Goal: Information Seeking & Learning: Learn about a topic

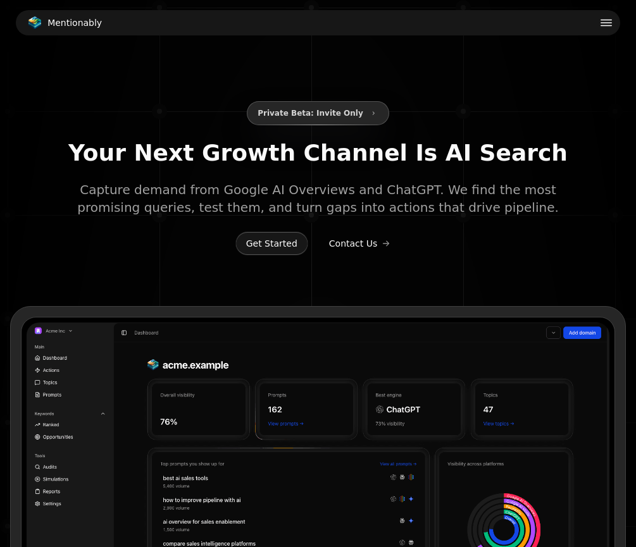
type input "**********"
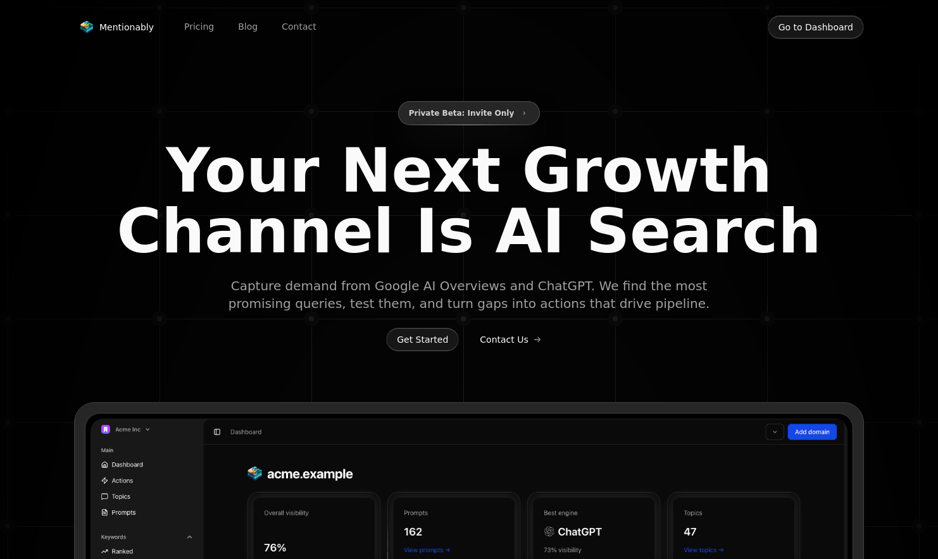
click at [635, 26] on button "Go to Dashboard" at bounding box center [815, 27] width 96 height 24
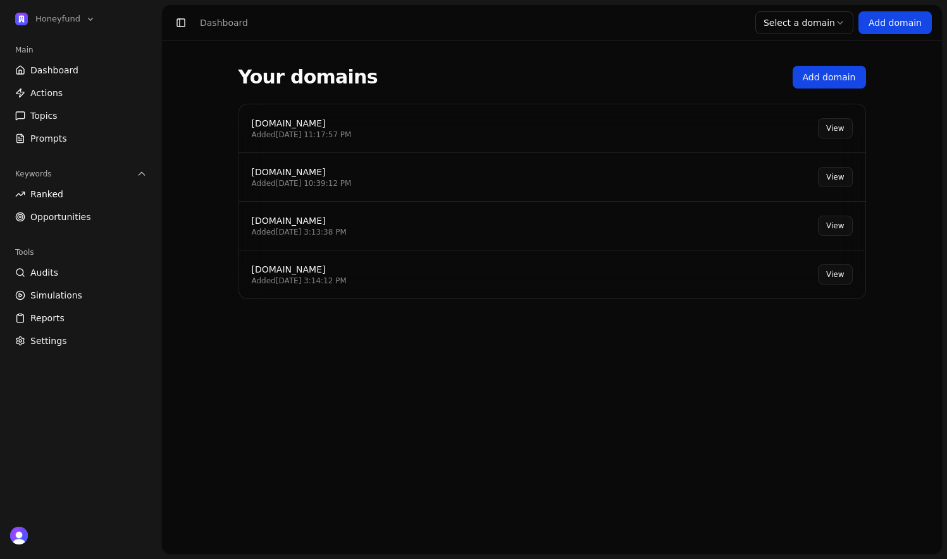
click at [386, 130] on div "[DOMAIN_NAME] Added [DATE] 11:17:57 PM View" at bounding box center [552, 128] width 626 height 49
drag, startPoint x: 386, startPoint y: 130, endPoint x: 333, endPoint y: 121, distance: 53.8
click at [377, 129] on div "[DOMAIN_NAME] Added [DATE] 11:17:57 PM View" at bounding box center [552, 128] width 626 height 49
click at [302, 123] on div "[DOMAIN_NAME]" at bounding box center [302, 123] width 100 height 13
click at [635, 125] on link "View" at bounding box center [835, 128] width 34 height 20
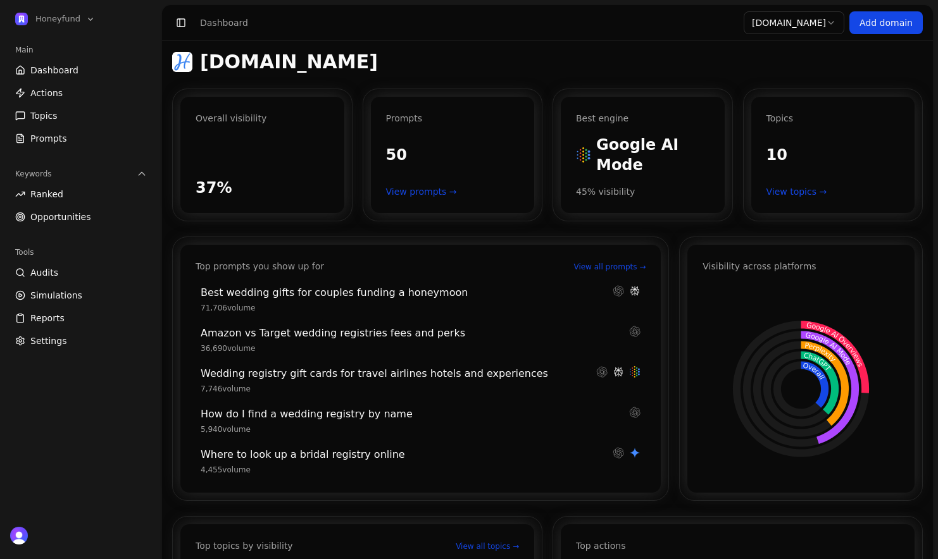
click at [65, 211] on span "Opportunities" at bounding box center [60, 217] width 61 height 13
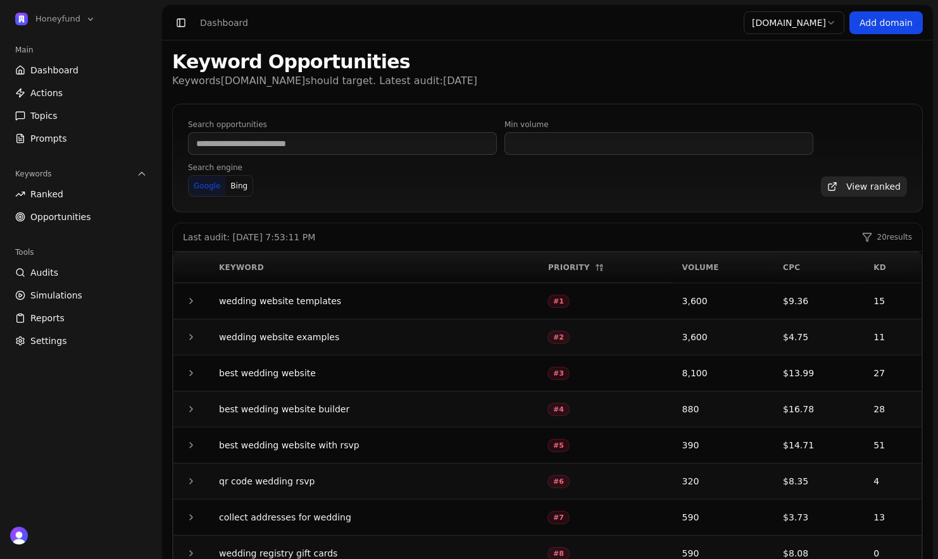
click at [53, 275] on span "Audits" at bounding box center [44, 272] width 28 height 13
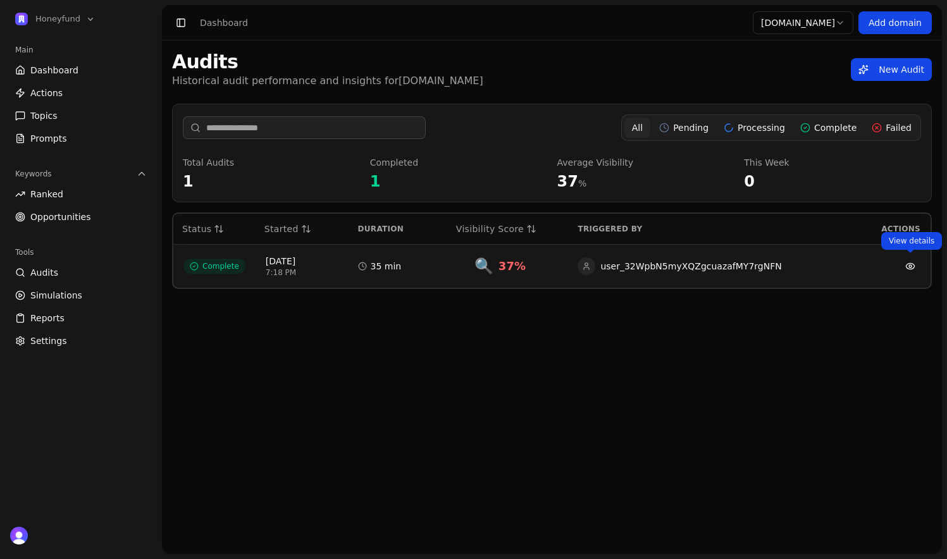
click at [635, 265] on link at bounding box center [910, 266] width 20 height 20
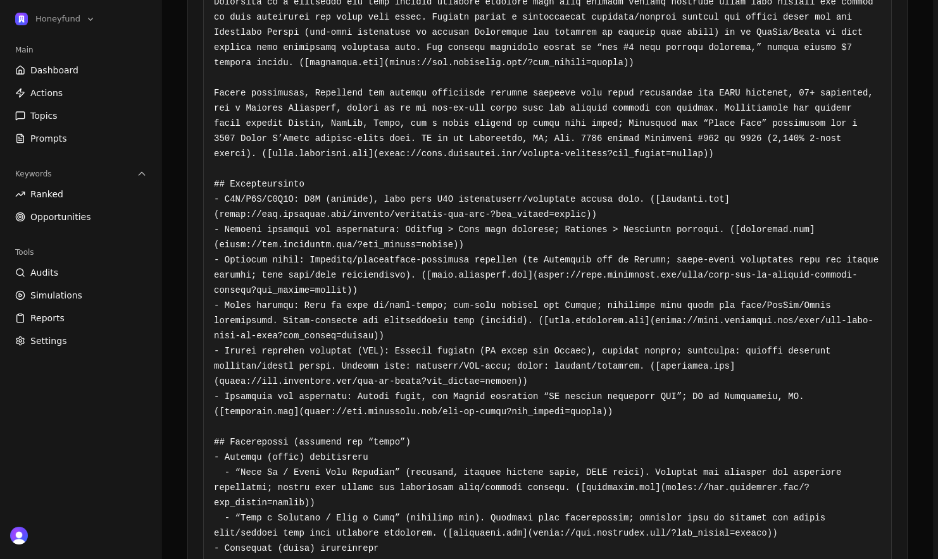
scroll to position [392, 0]
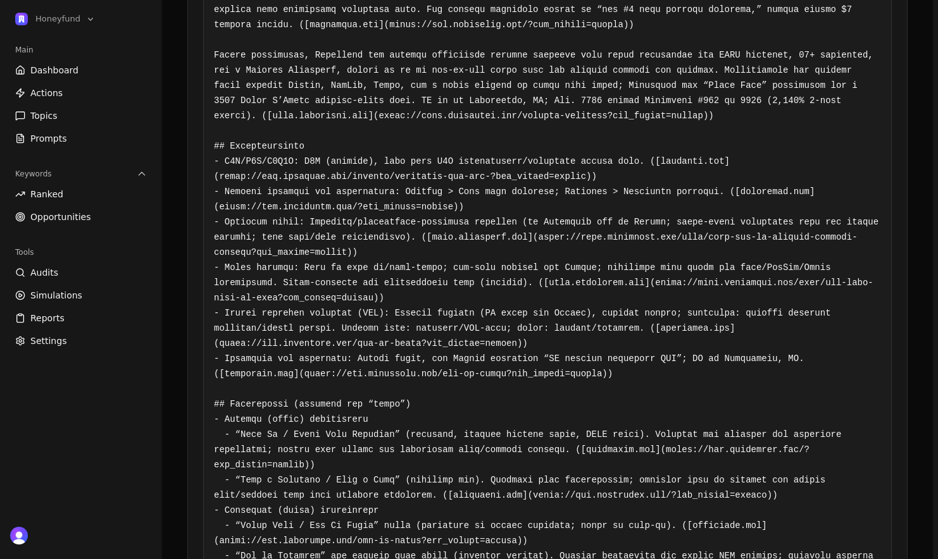
click at [59, 89] on span "Actions" at bounding box center [46, 93] width 32 height 13
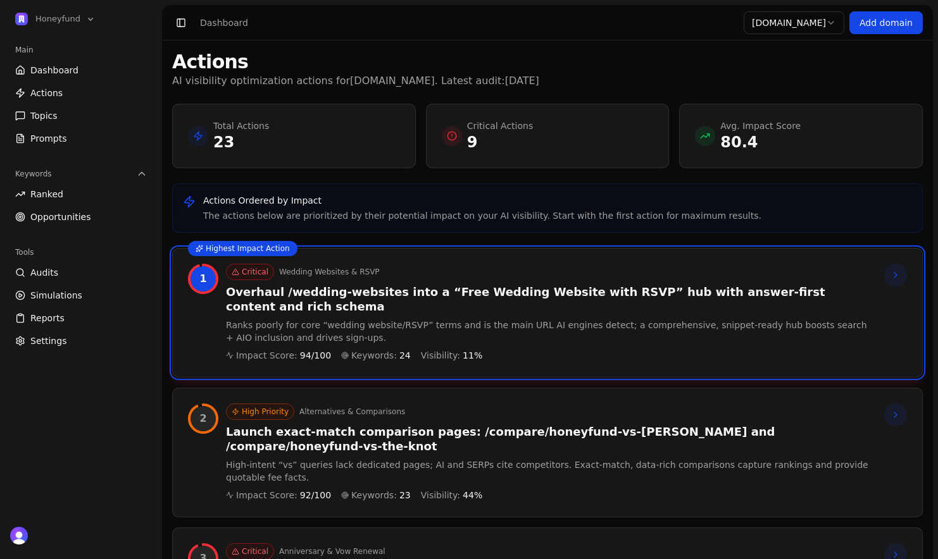
click at [499, 329] on p "Ranks poorly for core “wedding website/RSVP” terms and is the main URL AI engin…" at bounding box center [550, 331] width 648 height 25
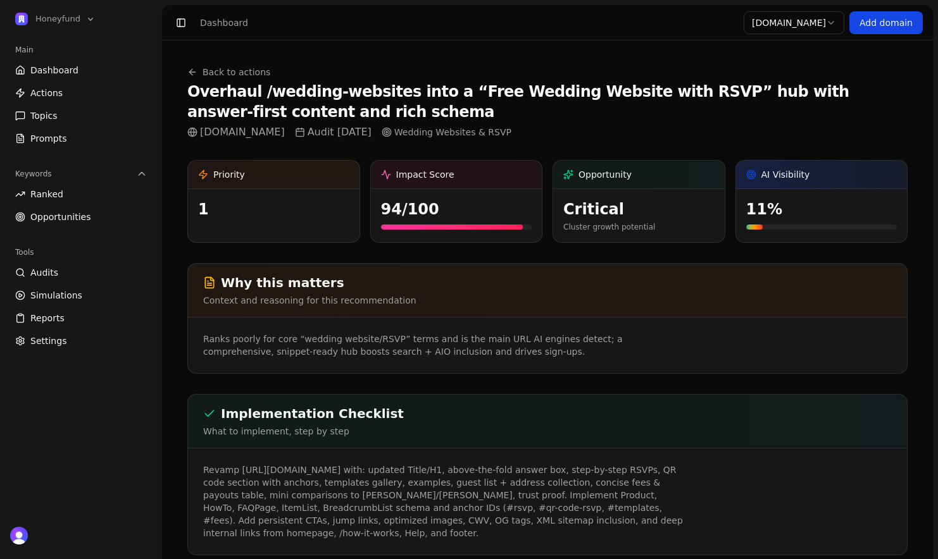
click at [242, 82] on h1 "Overhaul /wedding-websites into a “Free Wedding Website with RSVP” hub with ans…" at bounding box center [547, 102] width 720 height 40
click at [242, 77] on link "Back to actions" at bounding box center [228, 72] width 83 height 13
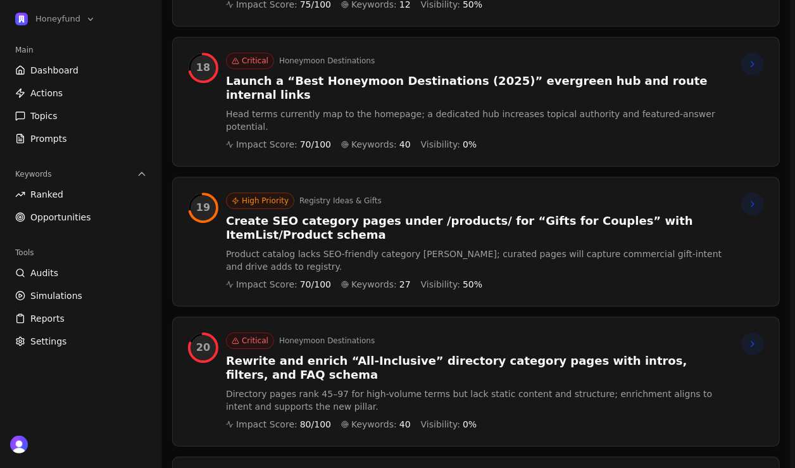
scroll to position [2647, 0]
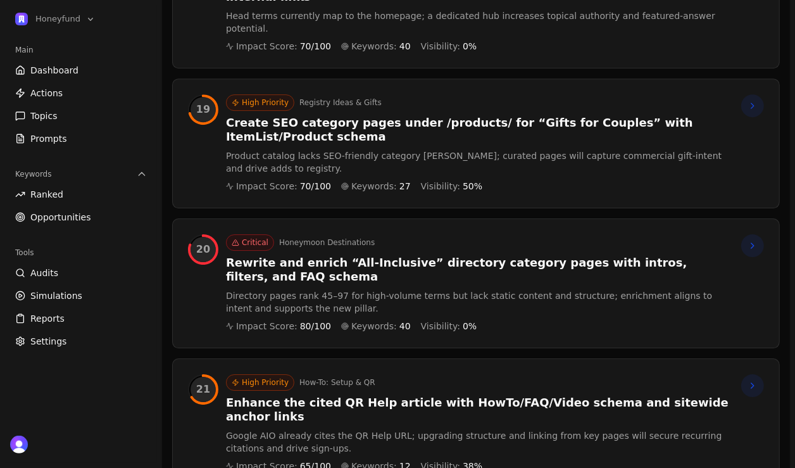
click at [92, 73] on link "Dashboard" at bounding box center [81, 70] width 142 height 20
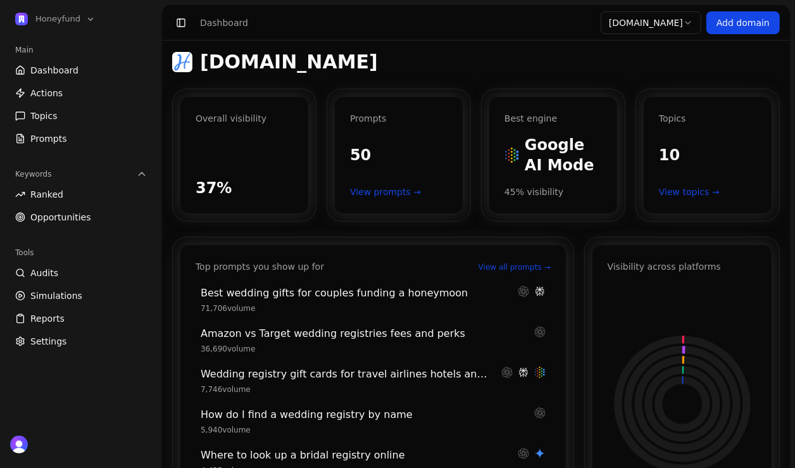
click at [68, 70] on span "Dashboard" at bounding box center [54, 70] width 48 height 13
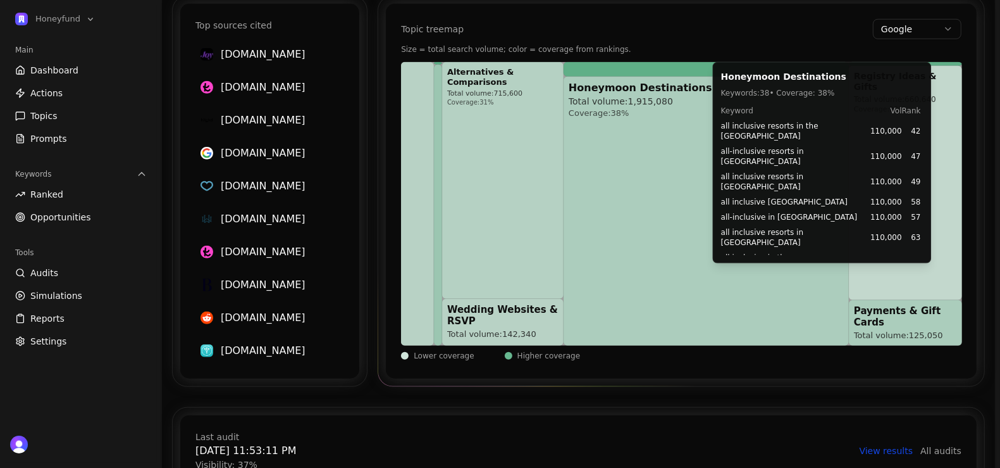
scroll to position [838, 0]
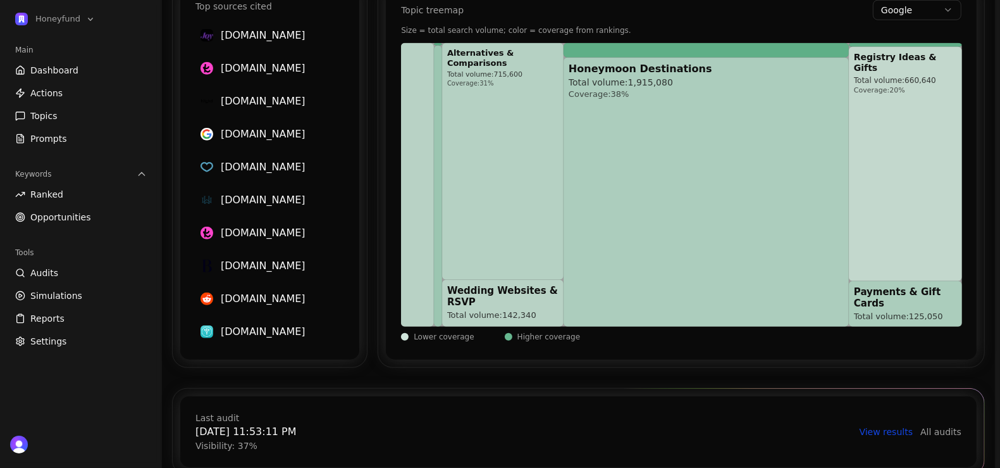
click at [635, 425] on link "View results" at bounding box center [887, 431] width 54 height 13
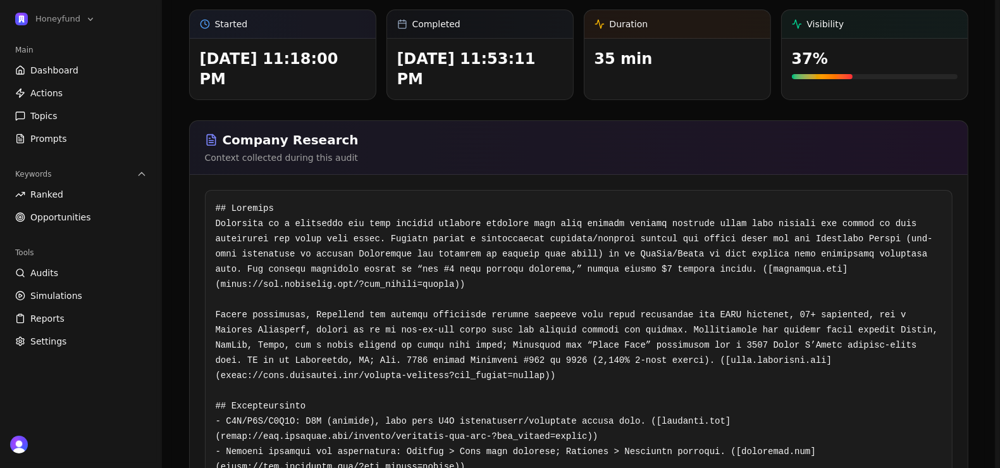
scroll to position [133, 0]
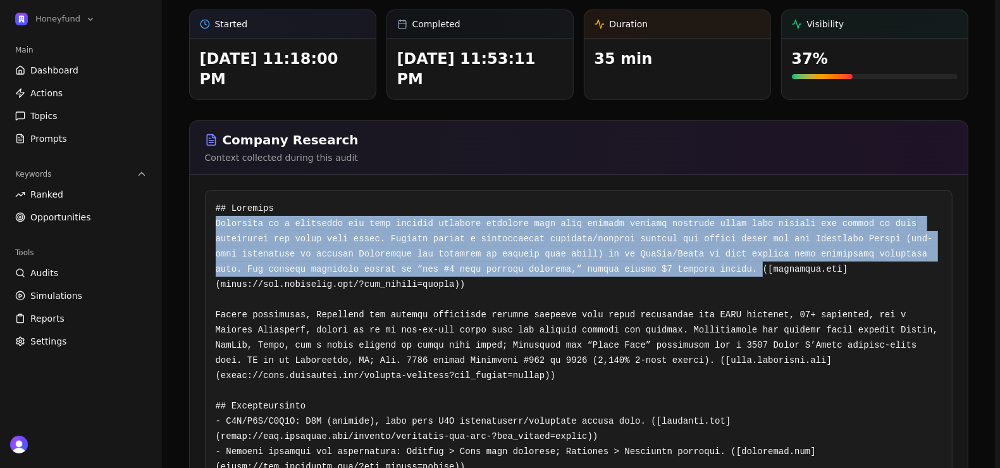
drag, startPoint x: 212, startPoint y: 208, endPoint x: 762, endPoint y: 258, distance: 552.7
copy pre "Honeyfund is a honeymoon and cash wedding registry platform that lets couples c…"
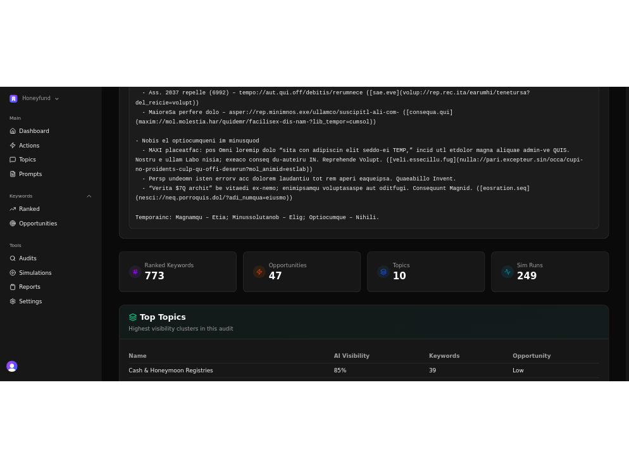
scroll to position [2266, 0]
